Goal: Browse casually: Explore the website without a specific task or goal

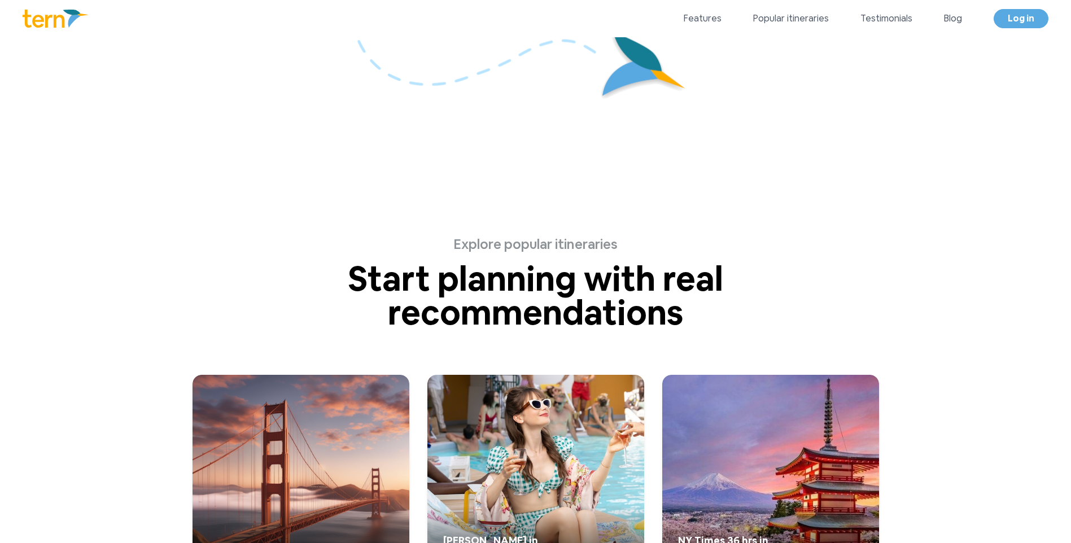
scroll to position [2707, 0]
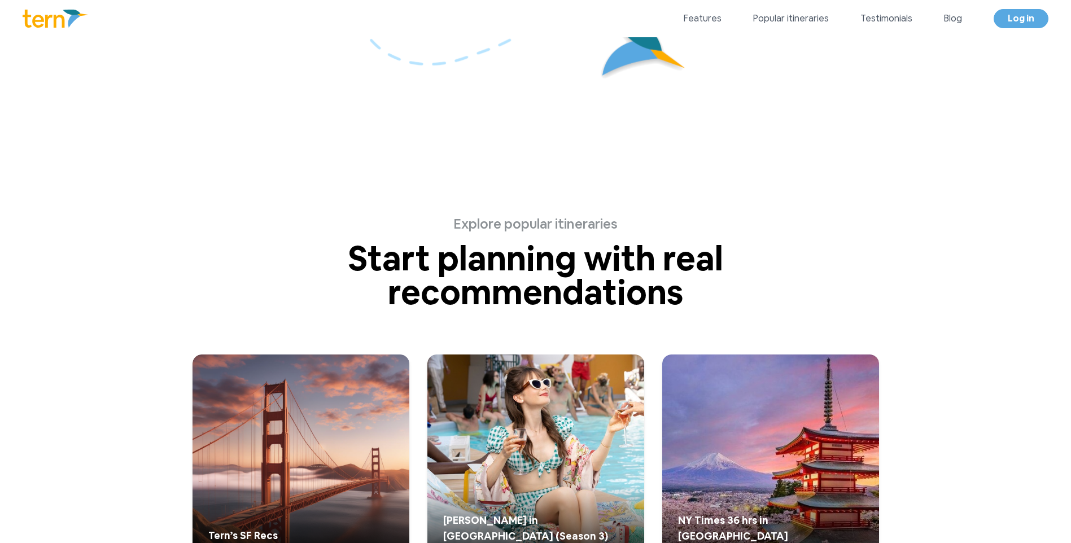
click at [515, 251] on p "Start planning with real recommendations" at bounding box center [536, 276] width 542 height 68
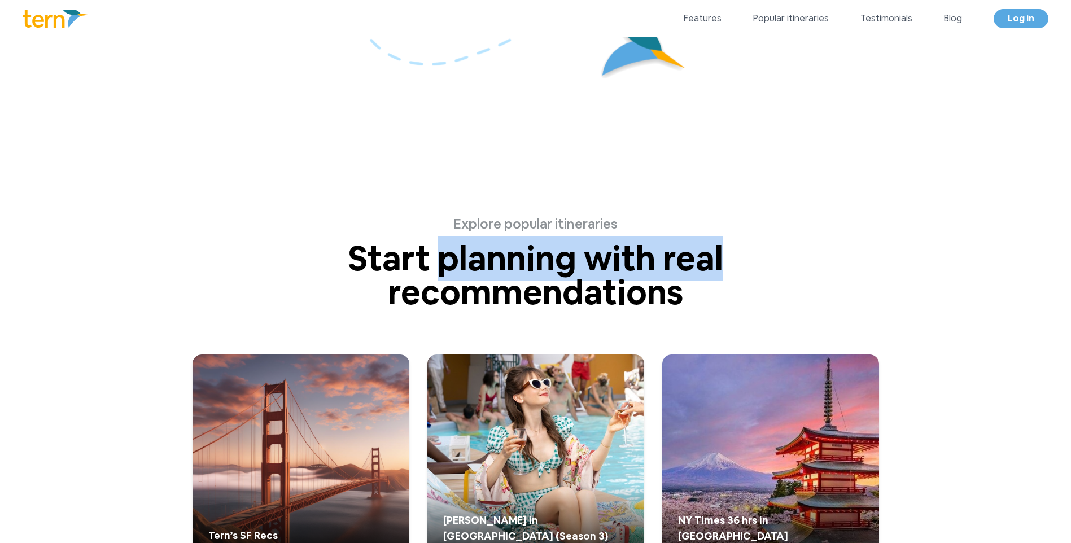
drag, startPoint x: 515, startPoint y: 251, endPoint x: 712, endPoint y: 261, distance: 196.8
click at [712, 261] on p "Start planning with real recommendations" at bounding box center [536, 276] width 542 height 68
drag, startPoint x: 712, startPoint y: 261, endPoint x: 534, endPoint y: 261, distance: 177.3
click at [534, 261] on p "Start planning with real recommendations" at bounding box center [536, 276] width 542 height 68
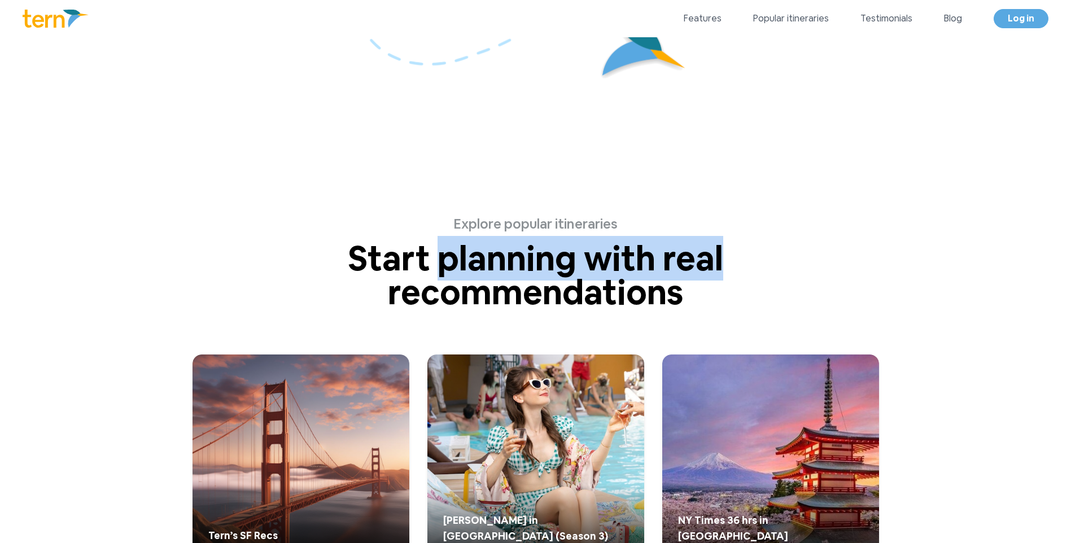
click at [534, 261] on p "Start planning with real recommendations" at bounding box center [536, 276] width 542 height 68
drag, startPoint x: 534, startPoint y: 261, endPoint x: 723, endPoint y: 269, distance: 188.8
click at [723, 269] on p "Start planning with real recommendations" at bounding box center [536, 276] width 542 height 68
drag, startPoint x: 723, startPoint y: 269, endPoint x: 535, endPoint y: 258, distance: 188.4
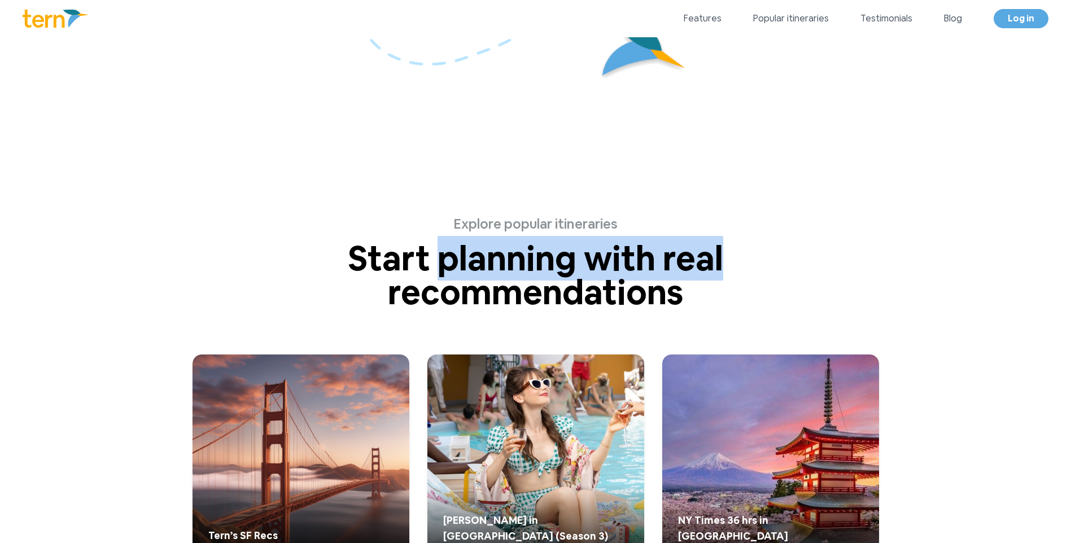
click at [535, 258] on p "Start planning with real recommendations" at bounding box center [536, 276] width 542 height 68
drag, startPoint x: 535, startPoint y: 258, endPoint x: 682, endPoint y: 256, distance: 146.8
click at [682, 256] on p "Start planning with real recommendations" at bounding box center [536, 276] width 542 height 68
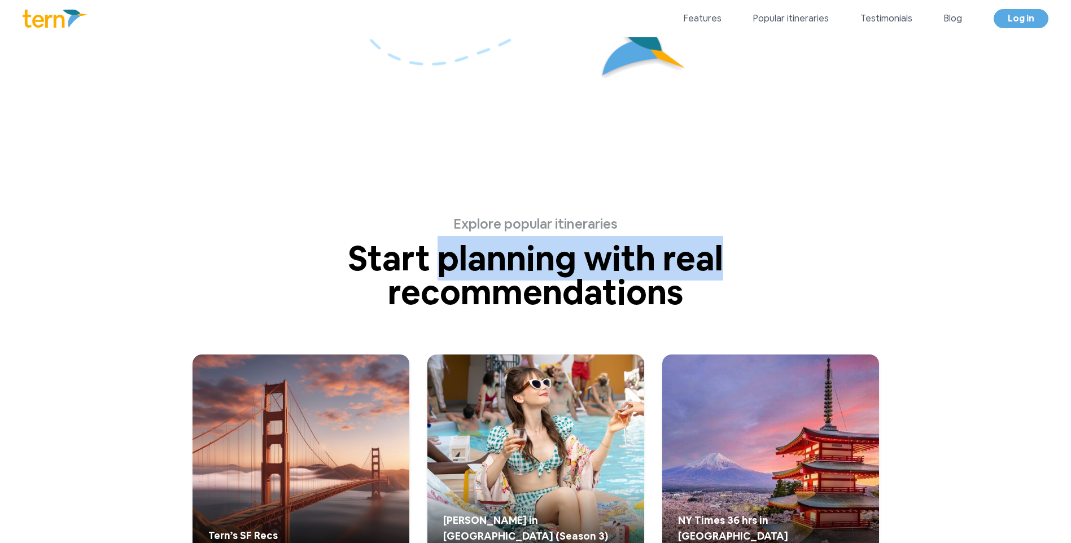
drag, startPoint x: 682, startPoint y: 256, endPoint x: 551, endPoint y: 253, distance: 131.0
click at [551, 253] on p "Start planning with real recommendations" at bounding box center [536, 276] width 542 height 68
drag, startPoint x: 551, startPoint y: 253, endPoint x: 700, endPoint y: 254, distance: 149.1
click at [700, 254] on p "Start planning with real recommendations" at bounding box center [536, 276] width 542 height 68
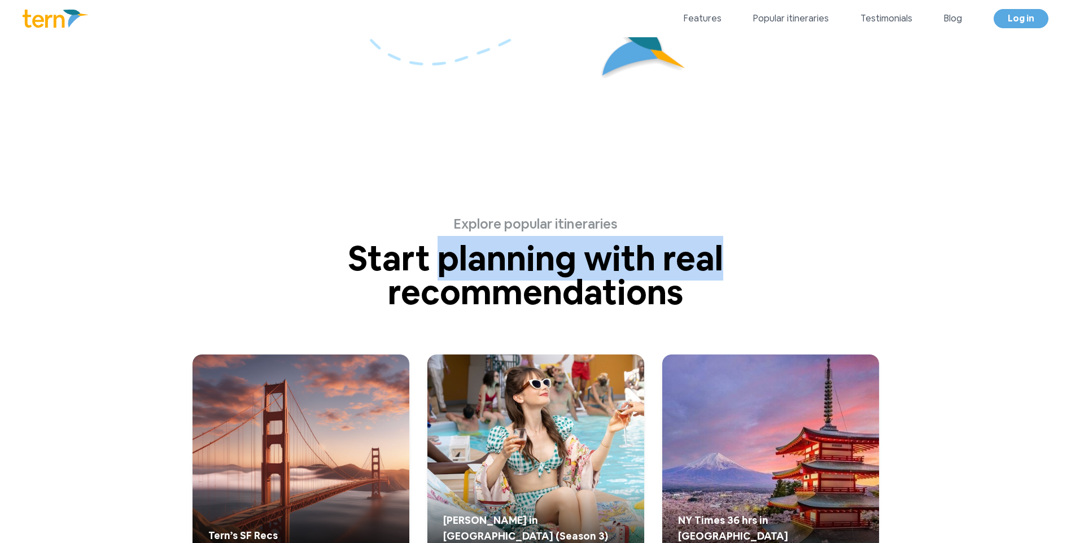
click at [700, 254] on p "Start planning with real recommendations" at bounding box center [536, 276] width 542 height 68
drag, startPoint x: 700, startPoint y: 254, endPoint x: 539, endPoint y: 252, distance: 161.0
click at [539, 252] on p "Start planning with real recommendations" at bounding box center [536, 276] width 542 height 68
drag, startPoint x: 539, startPoint y: 252, endPoint x: 757, endPoint y: 254, distance: 218.6
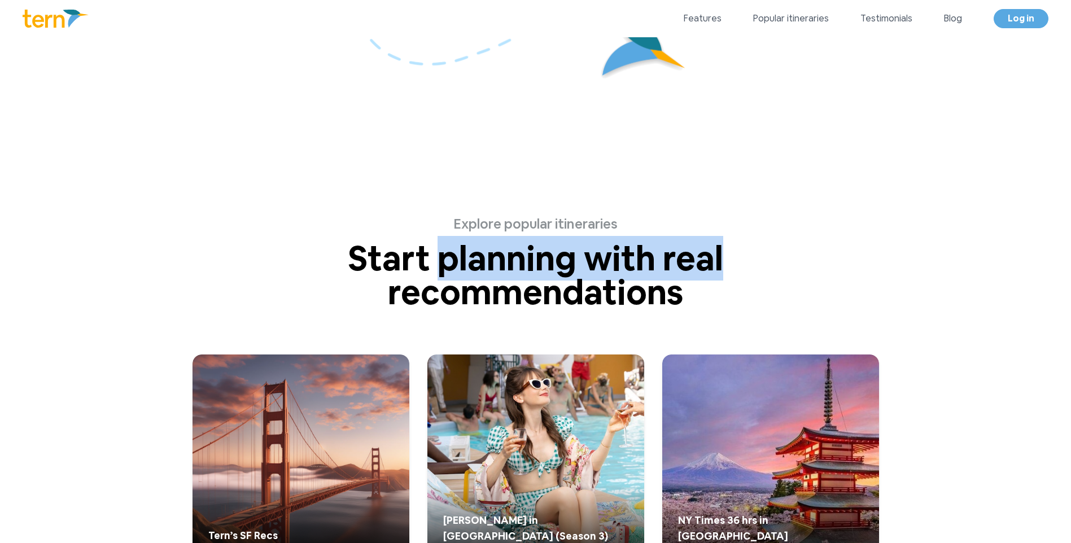
click at [757, 254] on p "Start planning with real recommendations" at bounding box center [536, 276] width 542 height 68
drag, startPoint x: 757, startPoint y: 254, endPoint x: 482, endPoint y: 261, distance: 275.1
click at [482, 261] on p "Start planning with real recommendations" at bounding box center [536, 276] width 542 height 68
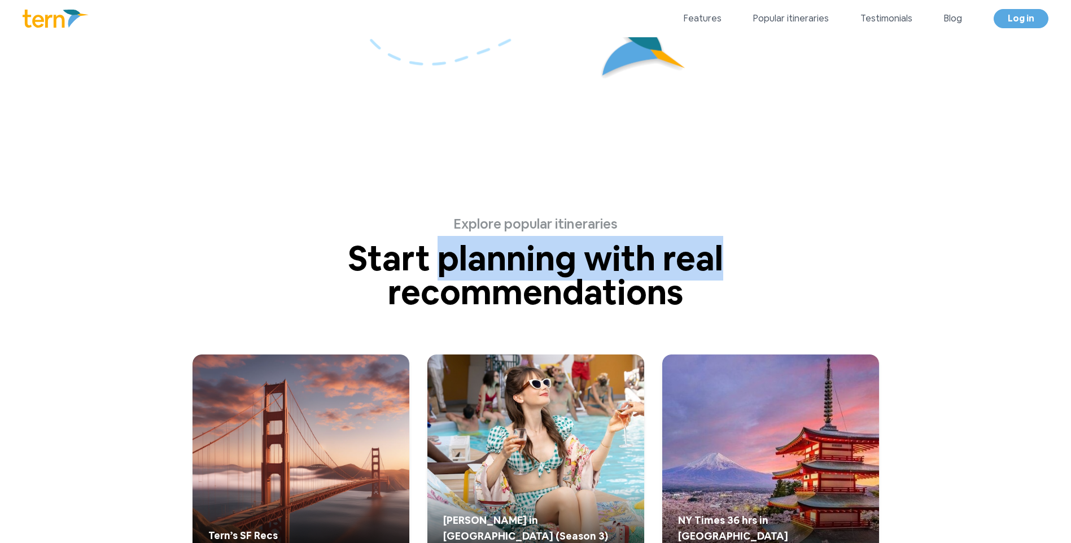
drag, startPoint x: 482, startPoint y: 261, endPoint x: 701, endPoint y: 247, distance: 219.6
click at [701, 247] on p "Start planning with real recommendations" at bounding box center [536, 276] width 542 height 68
drag, startPoint x: 701, startPoint y: 247, endPoint x: 469, endPoint y: 226, distance: 233.6
click at [472, 226] on div "Explore popular itineraries Start planning with real recommendations See what o…" at bounding box center [536, 263] width 578 height 94
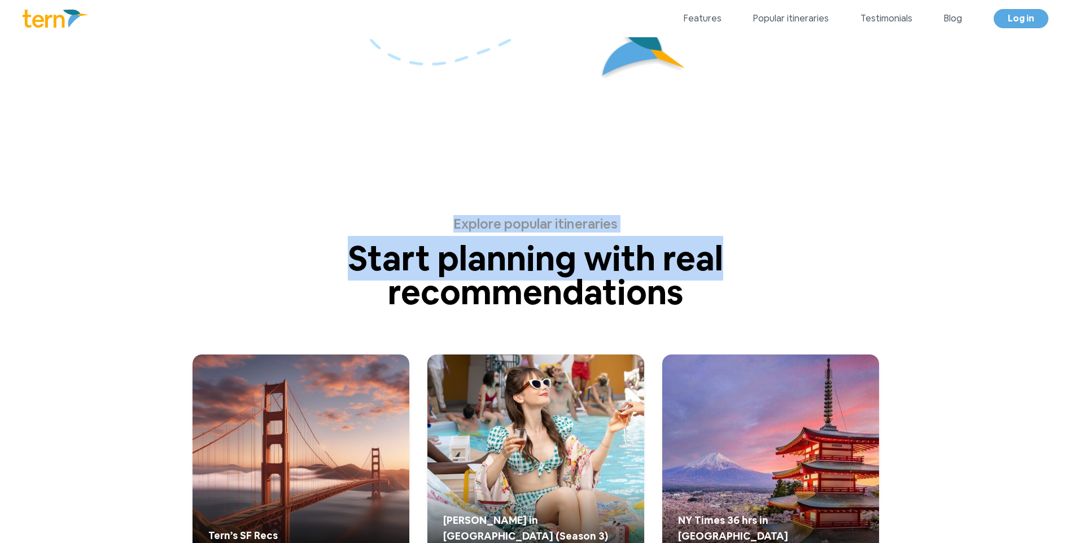
click at [469, 226] on p "Explore popular itineraries" at bounding box center [536, 224] width 542 height 17
